Goal: Answer question/provide support

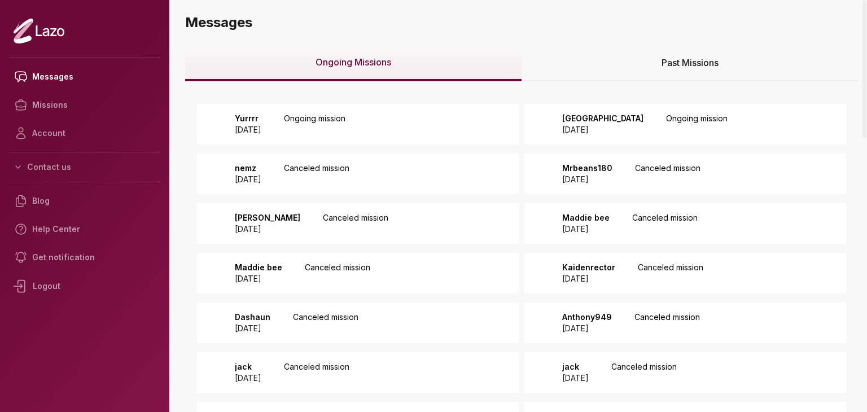
click at [577, 63] on div "Past Missions" at bounding box center [690, 63] width 337 height 36
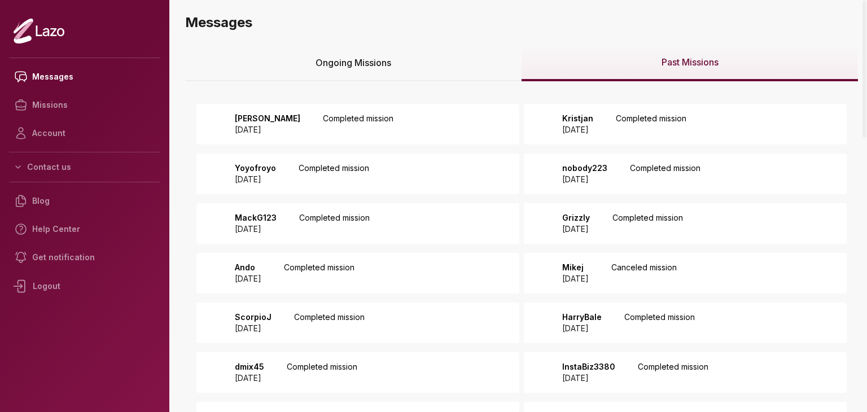
click at [470, 119] on div "zach 2025 September 04 Completed mission" at bounding box center [358, 124] width 323 height 41
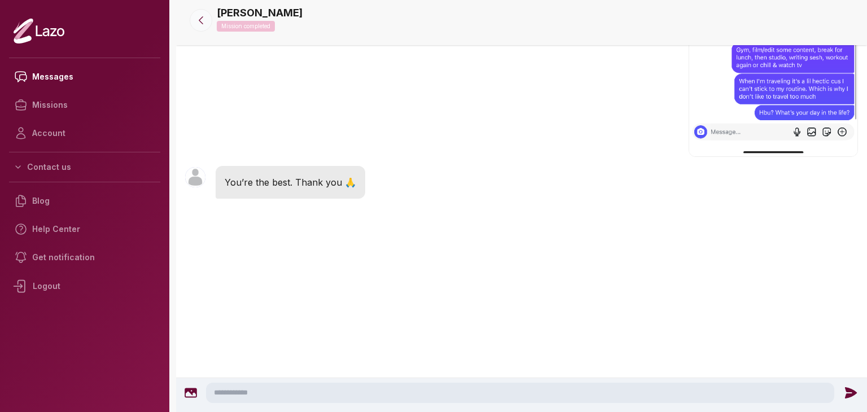
scroll to position [2865, 0]
click at [206, 24] on icon at bounding box center [200, 20] width 11 height 11
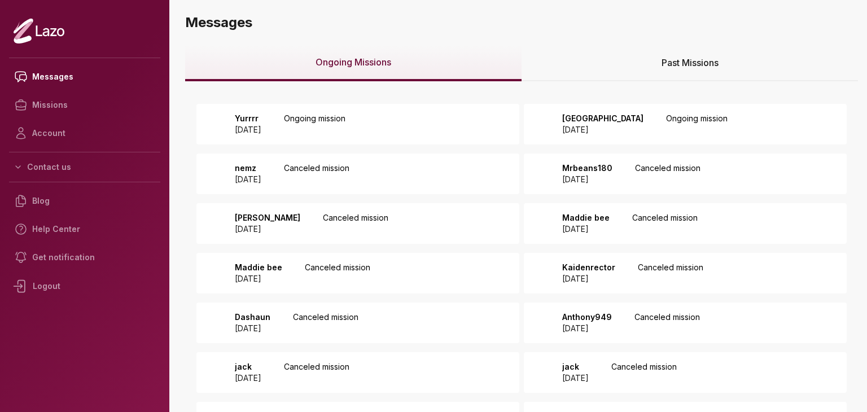
click at [346, 123] on p "Ongoing mission" at bounding box center [315, 124] width 62 height 23
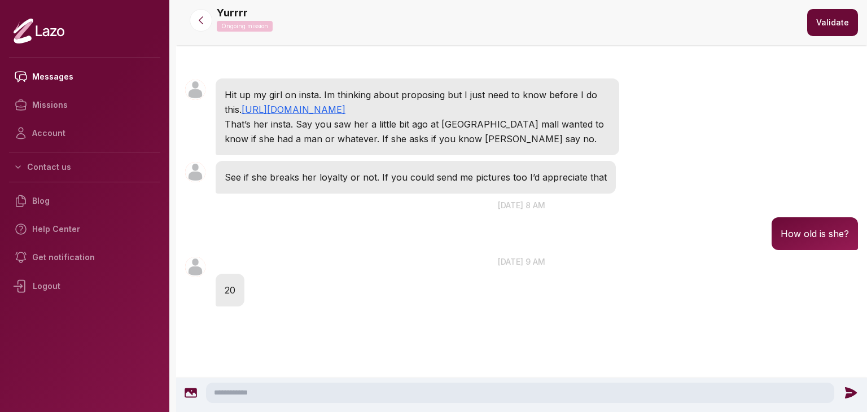
scroll to position [11, 0]
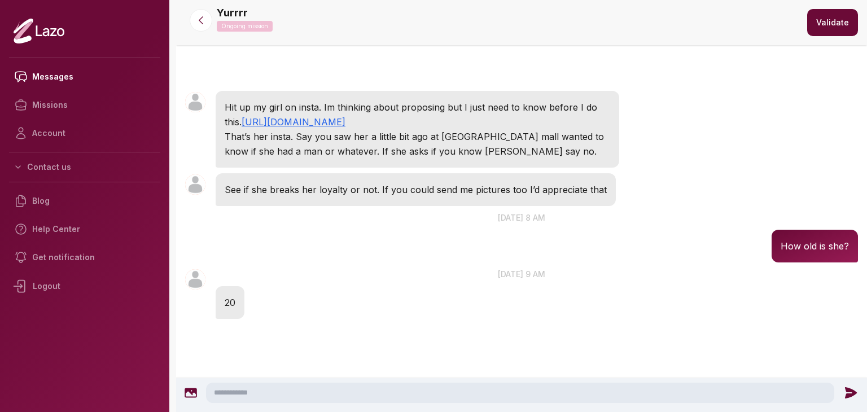
click at [354, 393] on textarea at bounding box center [520, 393] width 629 height 20
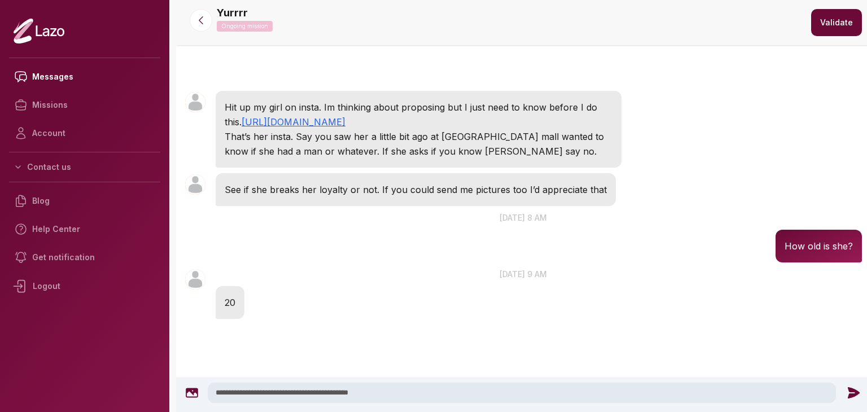
type textarea "**********"
click at [848, 390] on icon at bounding box center [854, 392] width 12 height 11
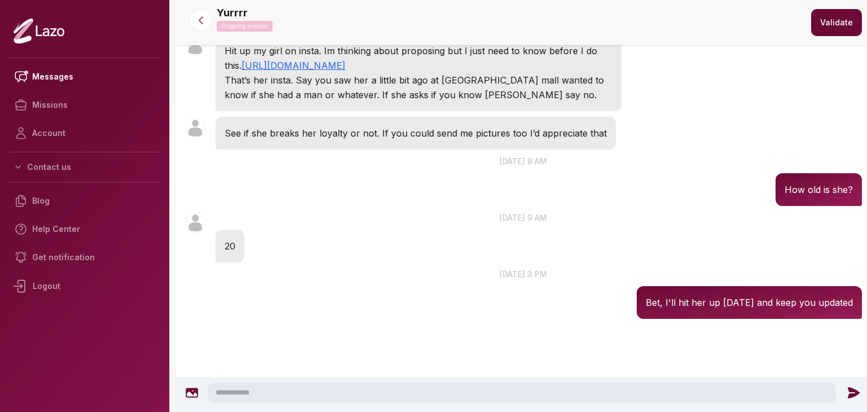
scroll to position [4, 0]
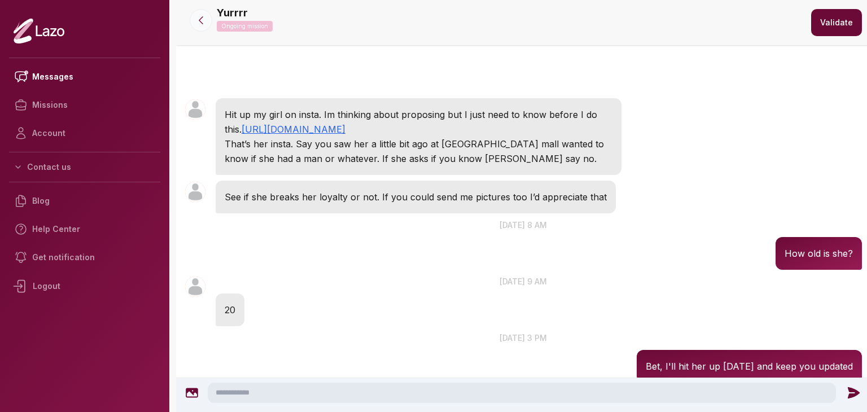
click at [202, 24] on icon at bounding box center [200, 20] width 11 height 11
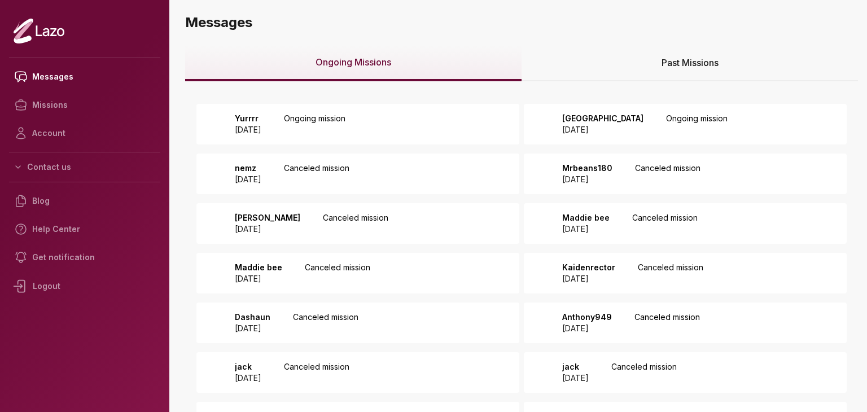
click at [618, 127] on p "[DATE]" at bounding box center [602, 129] width 81 height 11
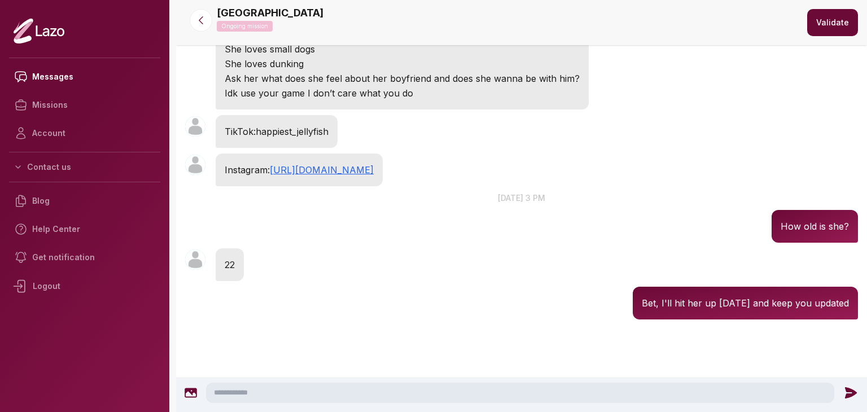
scroll to position [132, 0]
click at [403, 392] on textarea at bounding box center [520, 393] width 629 height 20
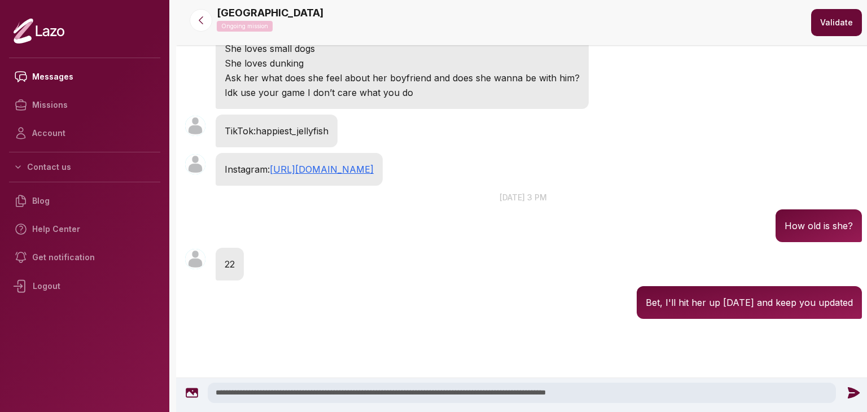
type textarea "**********"
click at [856, 391] on icon at bounding box center [854, 392] width 12 height 11
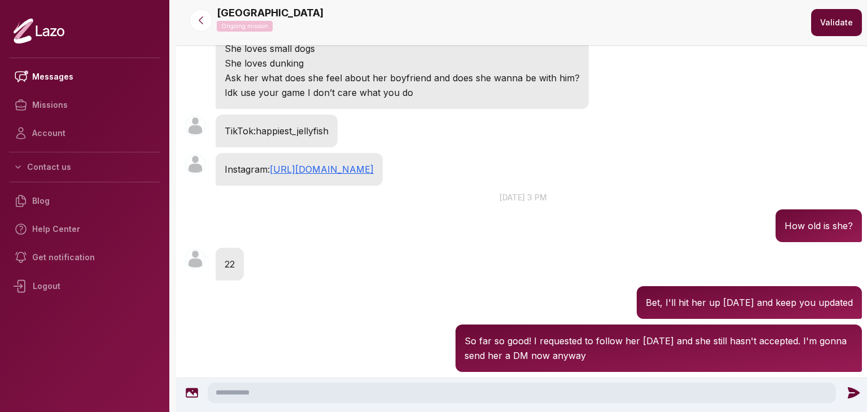
scroll to position [185, 0]
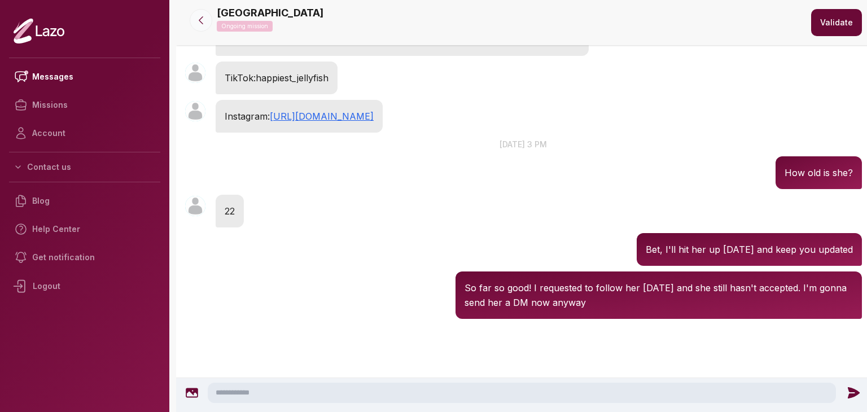
click at [197, 19] on icon at bounding box center [200, 20] width 11 height 11
